Goal: Information Seeking & Learning: Learn about a topic

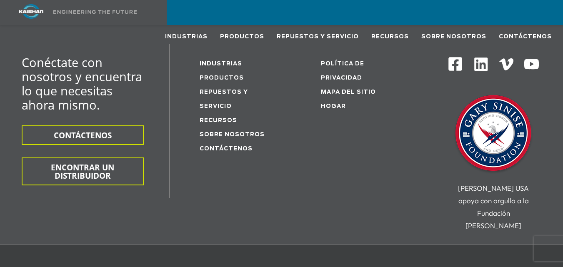
scroll to position [2527, 0]
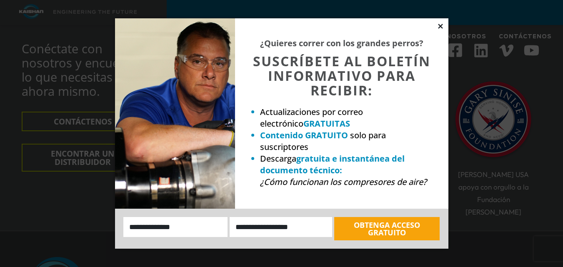
click at [439, 26] on icon at bounding box center [439, 25] width 7 height 7
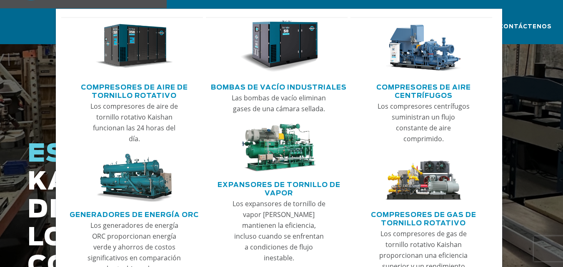
scroll to position [0, 0]
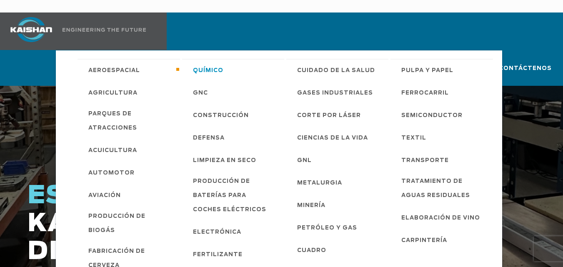
click at [198, 68] on font "Químico" at bounding box center [208, 70] width 30 height 5
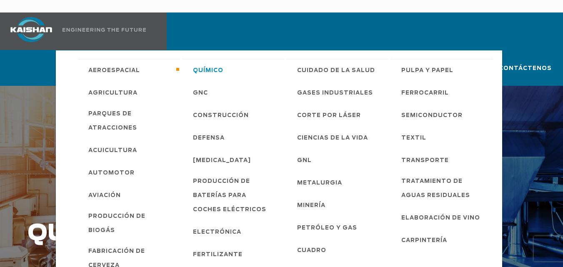
click at [198, 68] on font "Químico" at bounding box center [208, 70] width 30 height 5
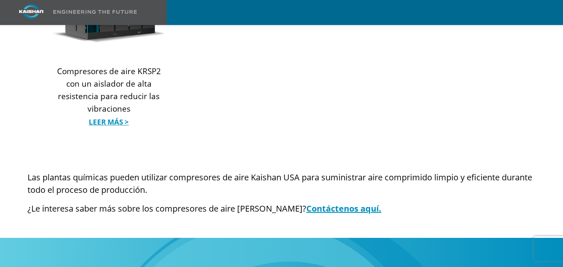
scroll to position [1208, 0]
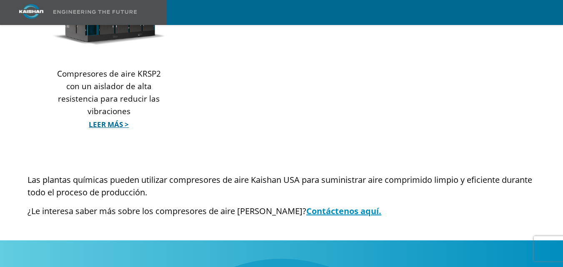
click at [119, 120] on font "Leer más >" at bounding box center [109, 125] width 40 height 10
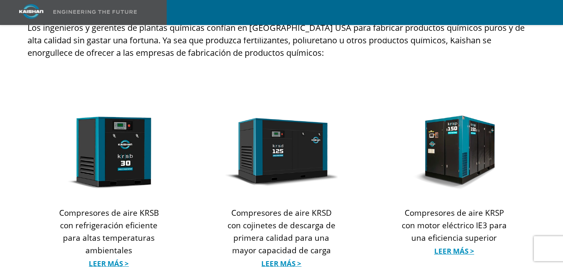
scroll to position [872, 0]
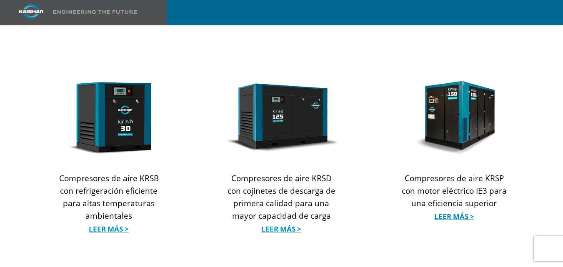
click at [141, 112] on img at bounding box center [108, 118] width 113 height 75
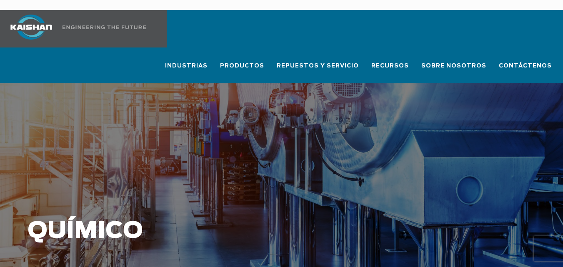
scroll to position [0, 0]
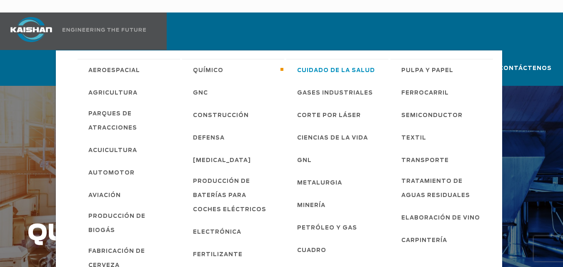
click at [336, 64] on span "Cuidado de la salud" at bounding box center [336, 71] width 78 height 14
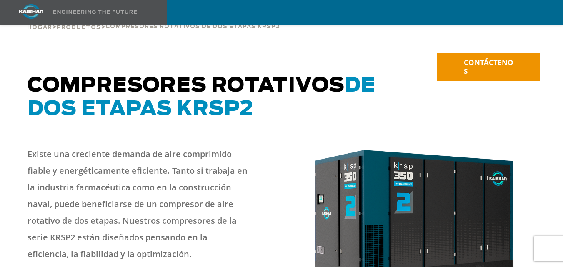
scroll to position [125, 0]
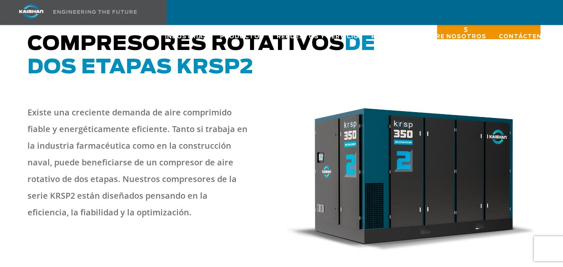
click at [374, 137] on img at bounding box center [411, 180] width 249 height 145
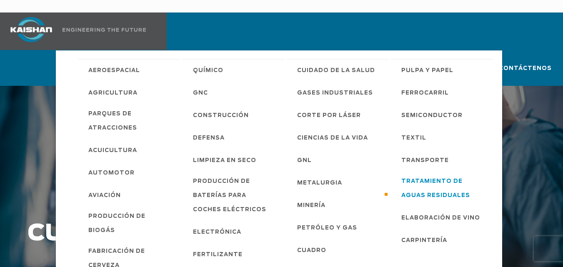
click at [408, 174] on span "Tratamiento de aguas residuales" at bounding box center [442, 188] width 83 height 28
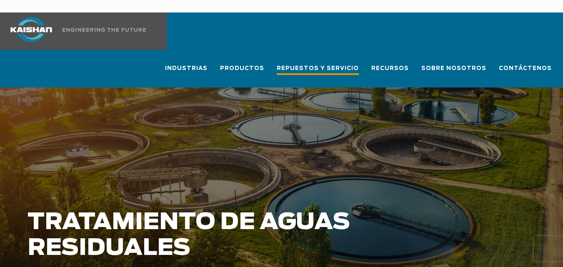
click at [333, 64] on span "Repuestos y servicio" at bounding box center [318, 69] width 82 height 11
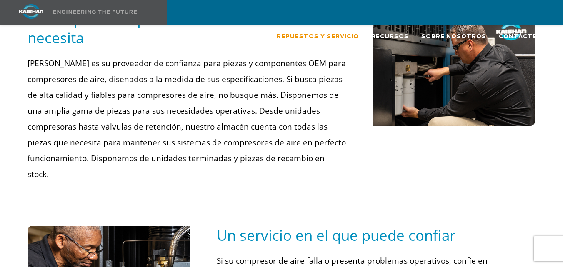
scroll to position [733, 0]
